Goal: Navigation & Orientation: Find specific page/section

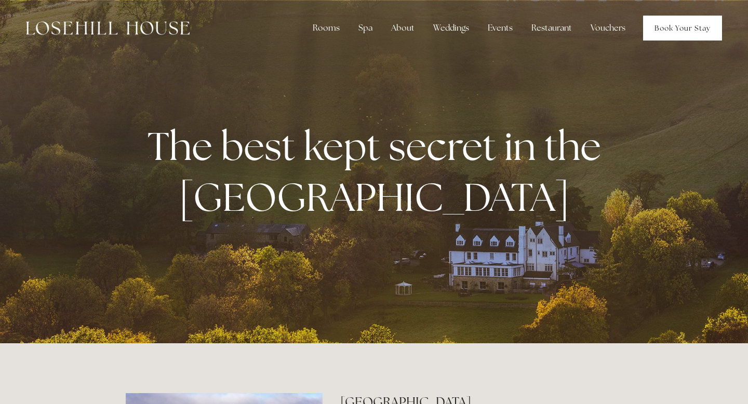
click at [685, 25] on link "Book Your Stay" at bounding box center [682, 28] width 79 height 25
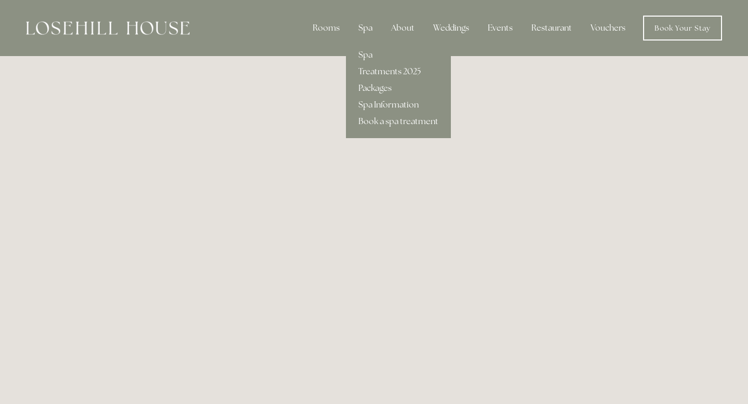
click at [370, 31] on div "Spa" at bounding box center [365, 28] width 31 height 21
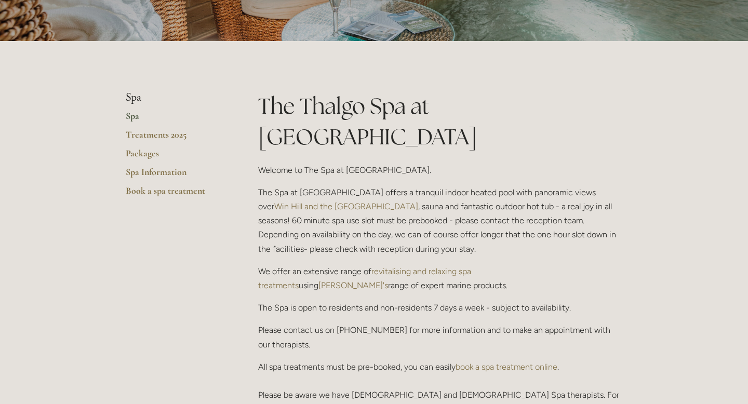
scroll to position [177, 0]
click at [153, 155] on link "Packages" at bounding box center [175, 157] width 99 height 19
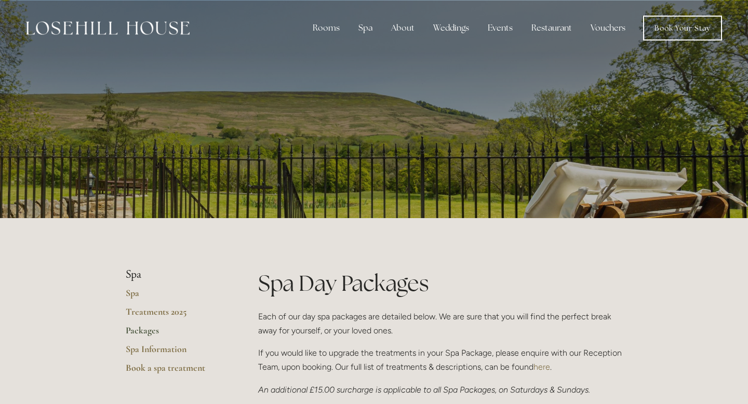
scroll to position [74, 0]
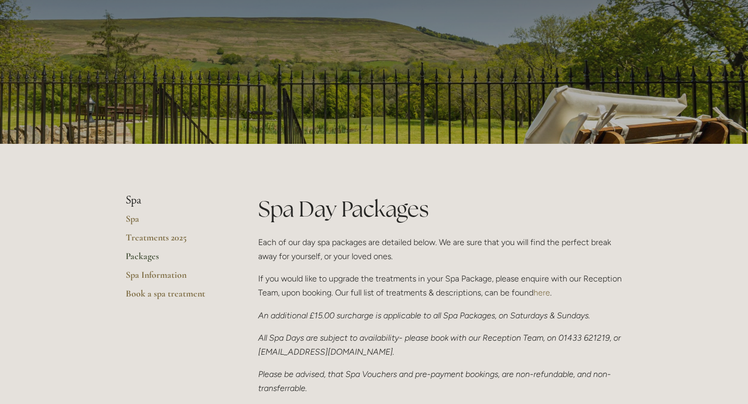
click at [129, 199] on li "Spa" at bounding box center [175, 200] width 99 height 13
click at [134, 222] on link "Spa" at bounding box center [175, 222] width 99 height 19
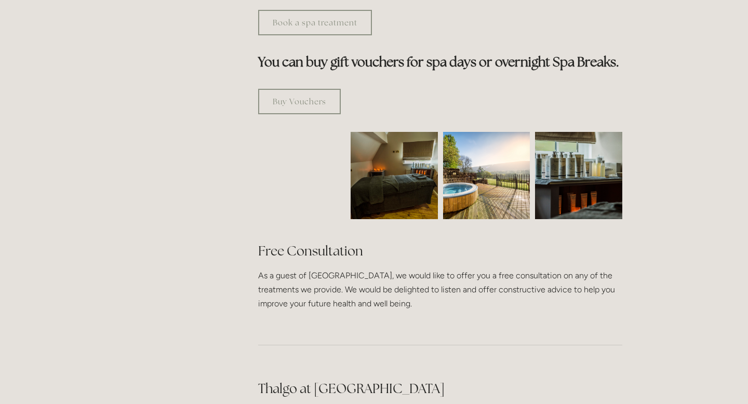
scroll to position [601, 0]
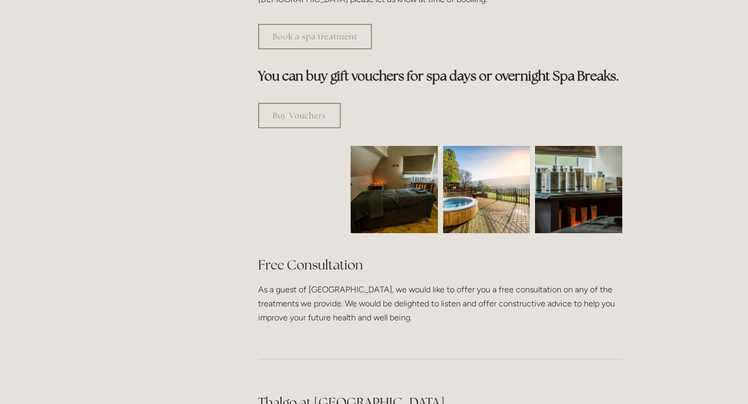
click at [409, 151] on img at bounding box center [394, 189] width 131 height 87
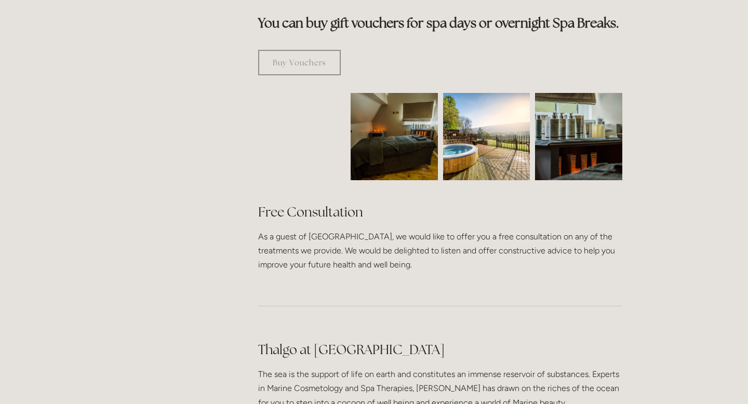
scroll to position [0, 0]
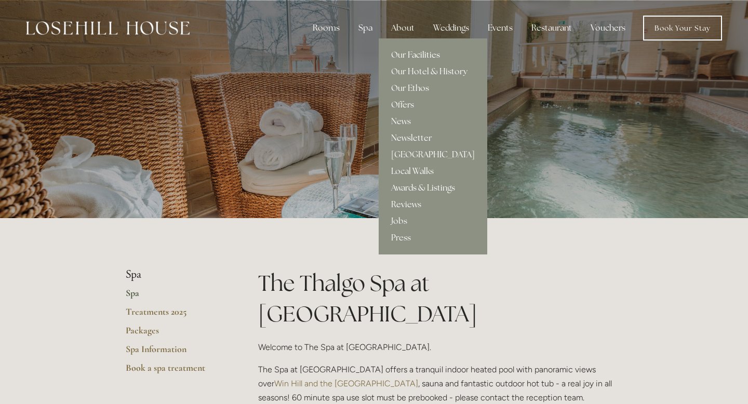
click at [411, 56] on link "Our Facilities" at bounding box center [432, 55] width 109 height 17
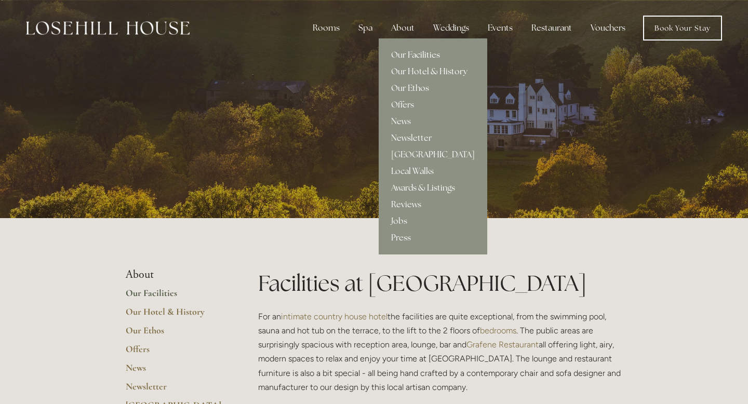
click at [428, 69] on link "Our Hotel & History" at bounding box center [432, 71] width 109 height 17
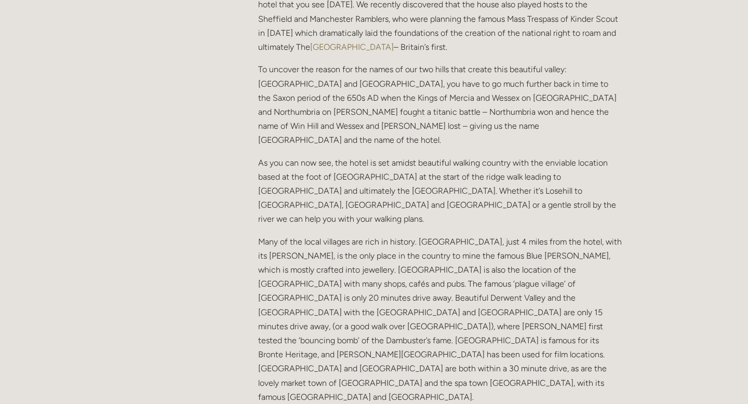
scroll to position [2, 0]
